Goal: Learn about a topic: Understand process/instructions

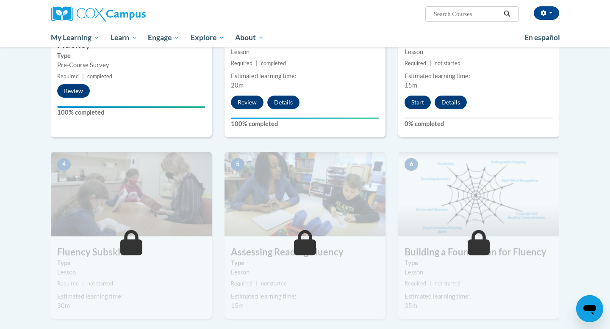
scroll to position [290, 0]
click at [421, 99] on button "Start" at bounding box center [417, 102] width 26 height 14
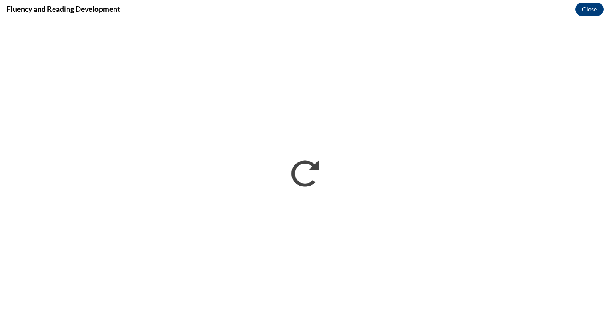
scroll to position [0, 0]
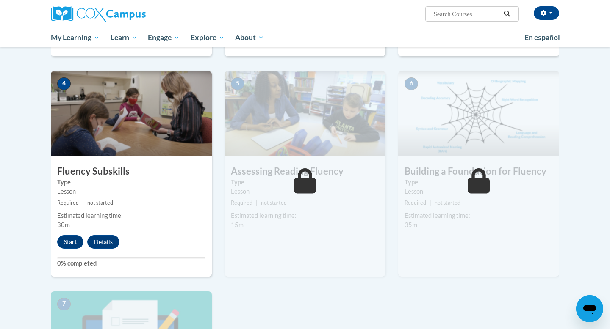
scroll to position [376, 0]
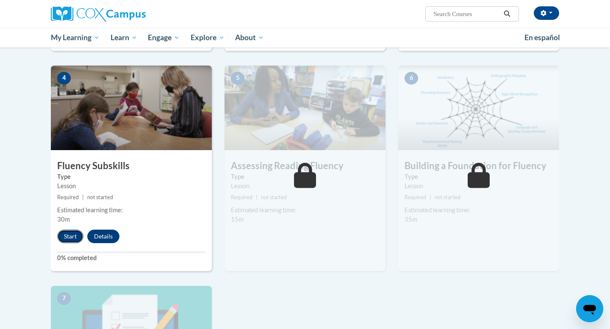
click at [71, 237] on button "Start" at bounding box center [70, 237] width 26 height 14
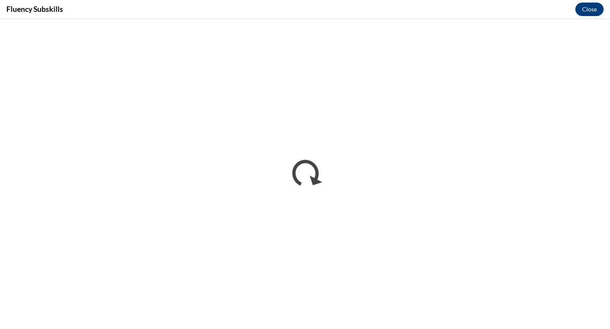
scroll to position [0, 0]
